Goal: Information Seeking & Learning: Learn about a topic

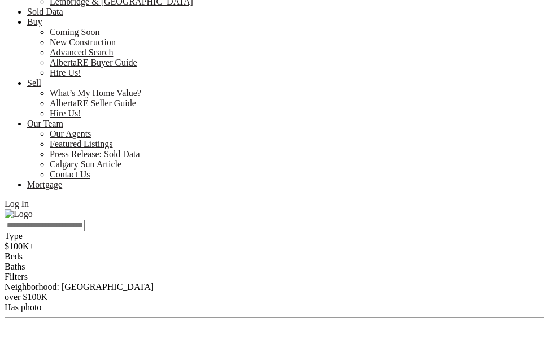
scroll to position [113, 0]
drag, startPoint x: 100, startPoint y: 176, endPoint x: 73, endPoint y: 176, distance: 27.1
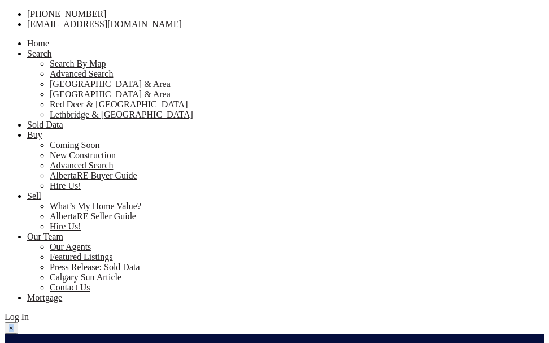
click at [73, 322] on div at bounding box center [275, 322] width 540 height 0
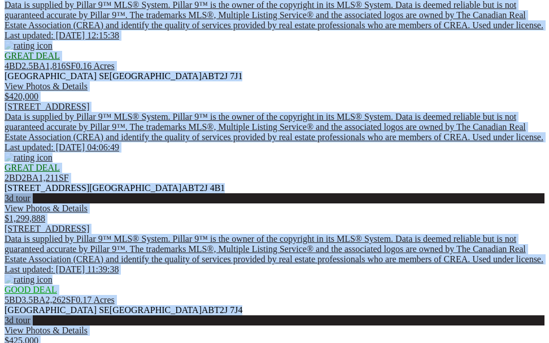
scroll to position [904, 0]
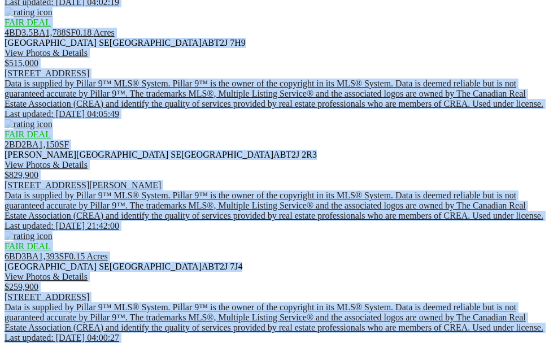
scroll to position [2203, 0]
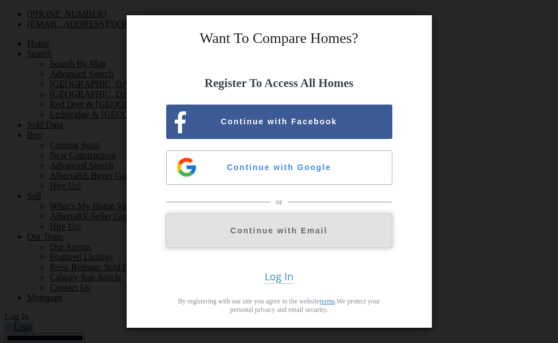
click at [237, 233] on button "Continue with Email" at bounding box center [279, 231] width 226 height 34
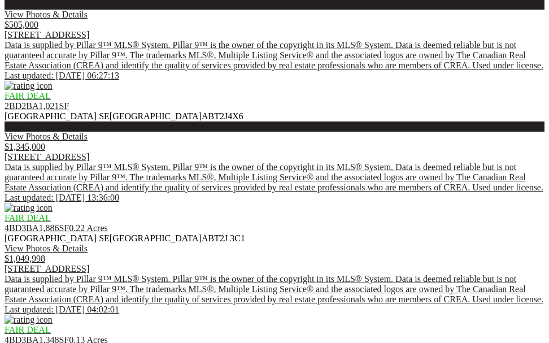
scroll to position [1689, 0]
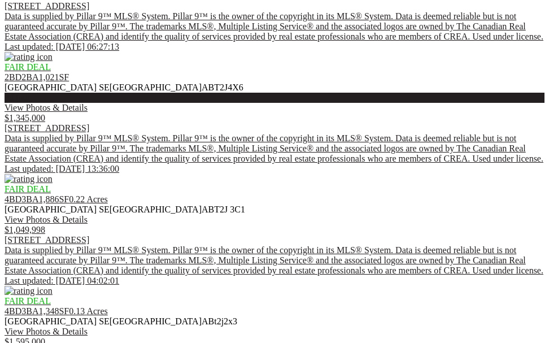
scroll to position [904, 0]
